Goal: Task Accomplishment & Management: Use online tool/utility

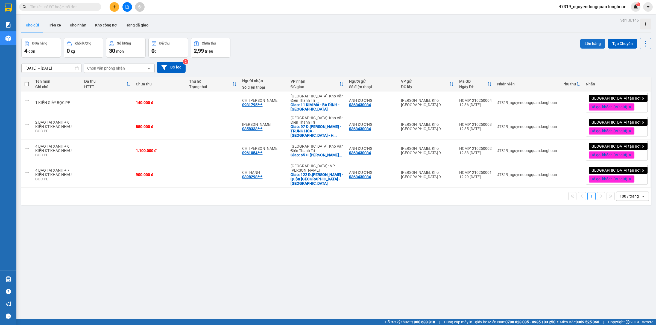
scroll to position [25, 0]
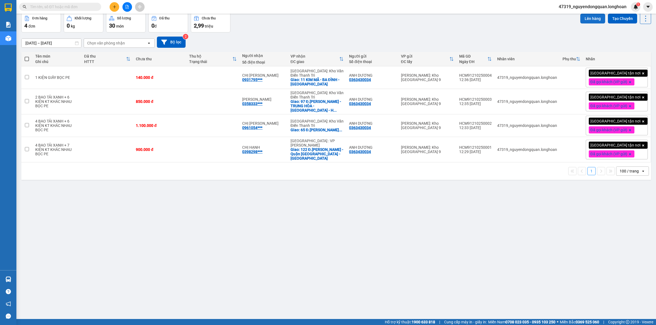
click at [590, 17] on button "Lên hàng" at bounding box center [592, 19] width 25 height 10
drag, startPoint x: 562, startPoint y: 33, endPoint x: 620, endPoint y: 29, distance: 58.6
click at [562, 33] on div "[DATE] – [DATE] Press the down arrow key to interact with the calendar and sele…" at bounding box center [336, 42] width 630 height 19
click at [588, 46] on div "[DATE] – [DATE] Press the down arrow key to interact with the calendar and sele…" at bounding box center [336, 42] width 630 height 11
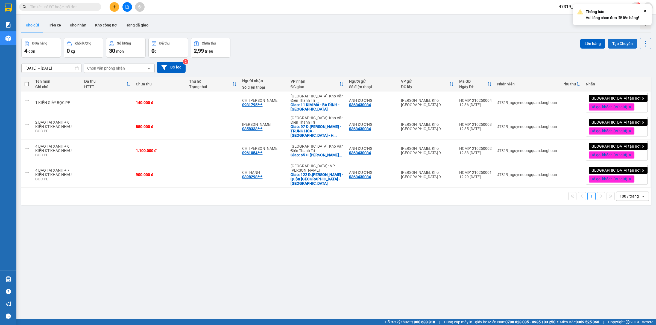
drag, startPoint x: 610, startPoint y: 45, endPoint x: 614, endPoint y: 45, distance: 4.4
click at [610, 45] on button "Tạo Chuyến" at bounding box center [622, 44] width 29 height 10
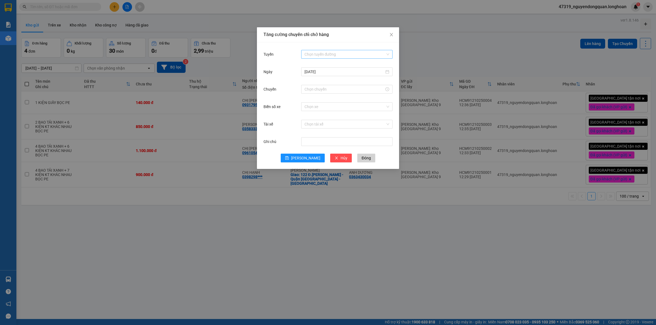
click at [328, 57] on input "Tuyến" at bounding box center [344, 54] width 81 height 8
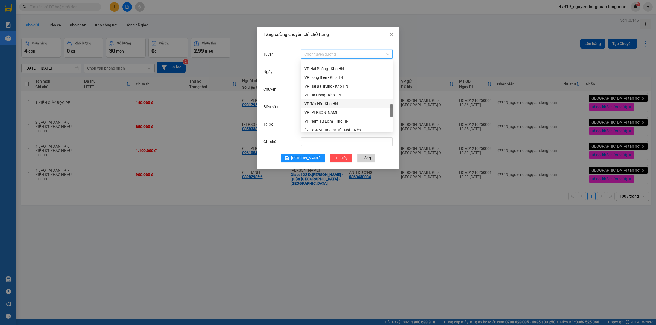
scroll to position [228, 0]
click at [337, 74] on div "VP Thủ Đức - Kho HCM 1" at bounding box center [346, 73] width 85 height 6
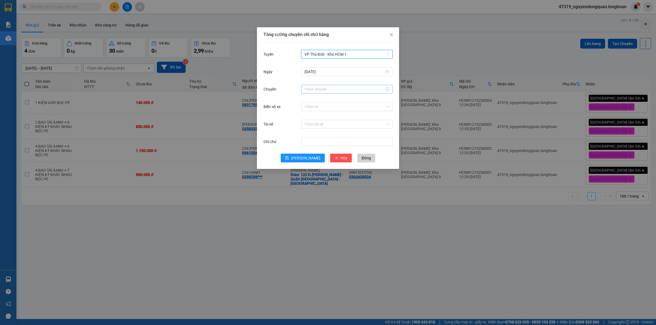
click at [336, 91] on input "Chuyến" at bounding box center [344, 89] width 80 height 6
click at [310, 124] on div "18" at bounding box center [308, 124] width 15 height 8
click at [325, 122] on div "40" at bounding box center [324, 122] width 15 height 8
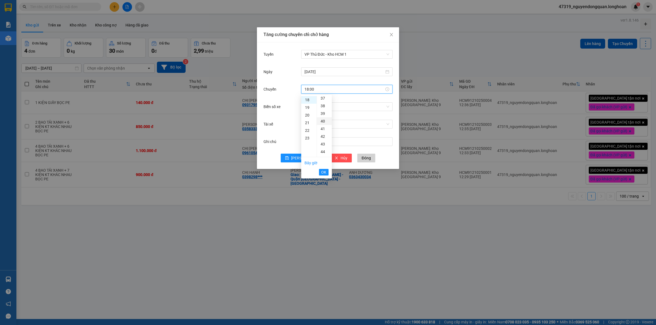
type input "18:40"
click at [323, 169] on span "OK" at bounding box center [323, 172] width 5 height 6
click at [351, 109] on input "Biển số xe" at bounding box center [344, 107] width 81 height 8
type input "023"
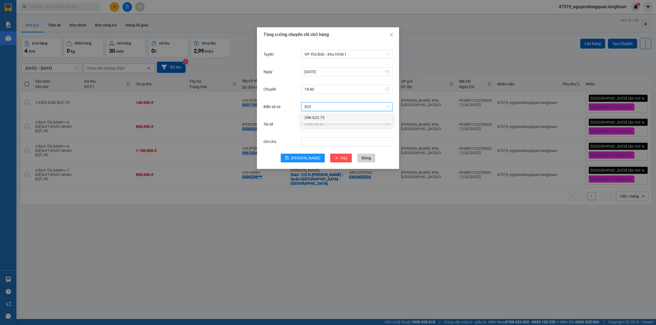
click at [351, 117] on div "29K-023.73" at bounding box center [346, 118] width 85 height 6
click at [348, 123] on input "Tài xế" at bounding box center [344, 124] width 81 height 8
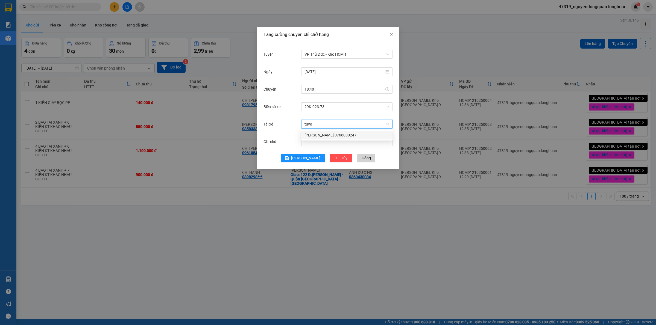
type input "tuyến"
click at [371, 138] on div "[PERSON_NAME] 0766000247" at bounding box center [346, 135] width 91 height 9
click at [301, 155] on button "[PERSON_NAME]" at bounding box center [303, 158] width 44 height 9
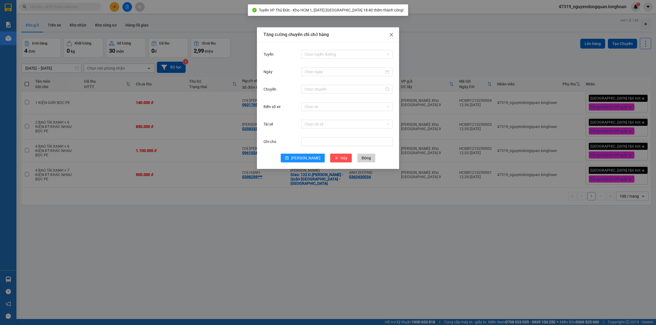
click at [390, 36] on icon "close" at bounding box center [391, 34] width 3 height 3
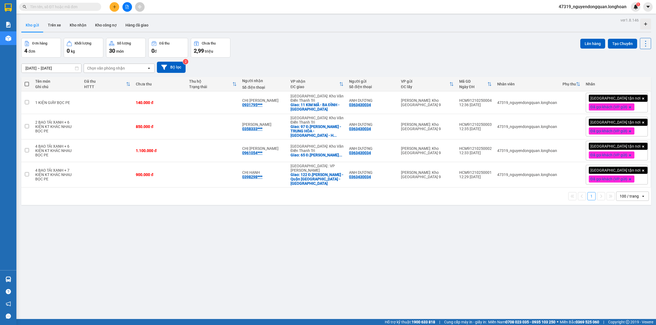
click at [25, 86] on span at bounding box center [27, 84] width 4 height 4
click at [27, 81] on input "checkbox" at bounding box center [27, 81] width 0 height 0
checkbox input "true"
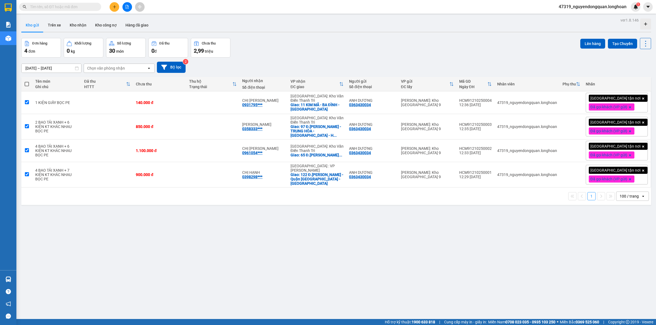
checkbox input "true"
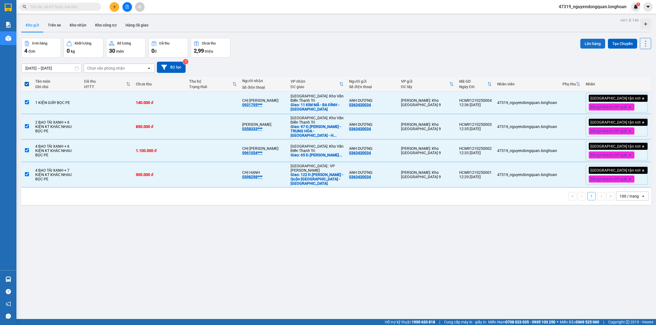
click at [592, 44] on button "Lên hàng" at bounding box center [592, 44] width 25 height 10
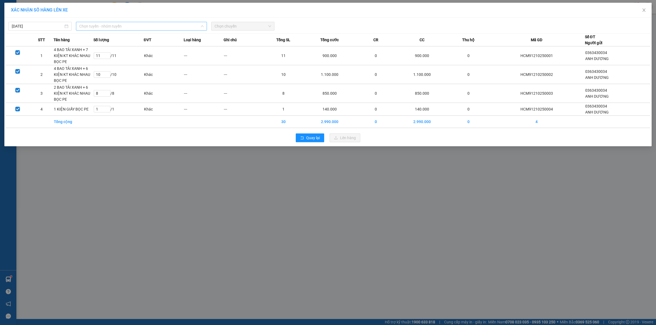
click at [122, 24] on span "Chọn tuyến - nhóm tuyến" at bounding box center [141, 26] width 124 height 8
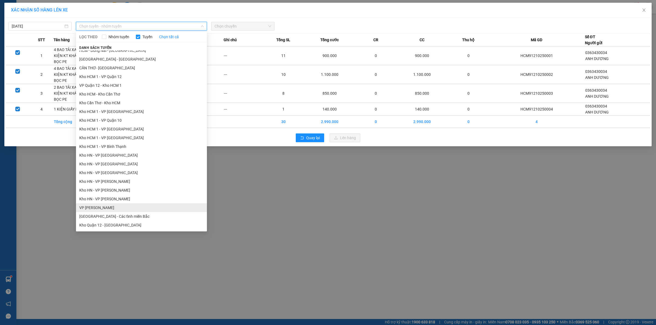
scroll to position [114, 0]
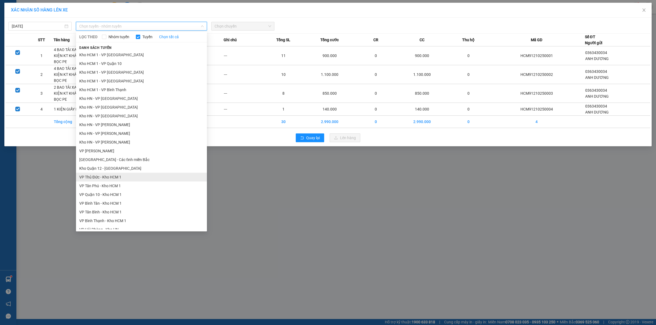
click at [122, 176] on li "VP Thủ Đức - Kho HCM 1" at bounding box center [141, 177] width 131 height 9
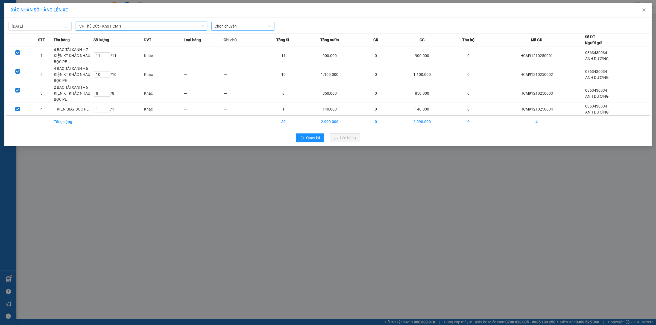
click at [237, 28] on span "Chọn chuyến" at bounding box center [243, 26] width 57 height 8
click at [233, 58] on div "18:40 (TC) - 29K-023.73" at bounding box center [235, 54] width 49 height 9
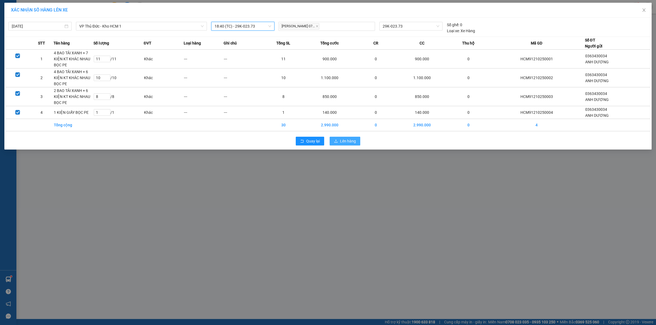
click at [349, 139] on span "Lên hàng" at bounding box center [348, 141] width 16 height 6
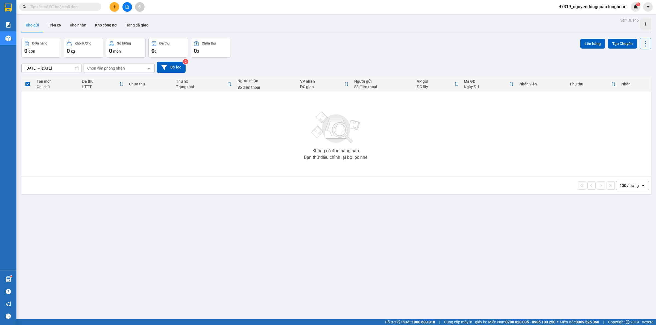
click at [230, 264] on div "ver 1.8.146 Kho gửi Trên xe Kho nhận Kho công nợ Hàng đã giao Đơn hàng 0 đơn Kh…" at bounding box center [336, 178] width 634 height 325
